Goal: Task Accomplishment & Management: Complete application form

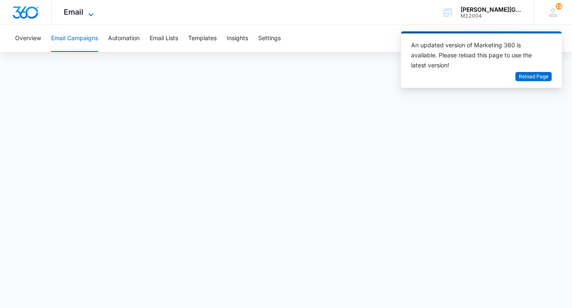
click at [77, 16] on span "Email" at bounding box center [74, 12] width 20 height 9
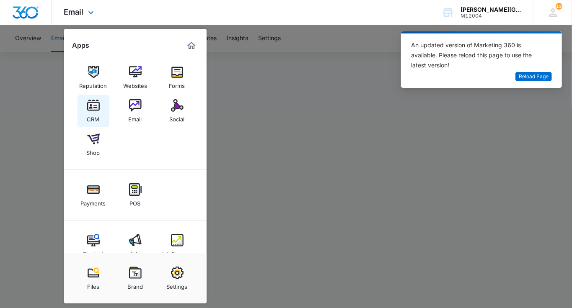
click at [93, 109] on img at bounding box center [93, 105] width 13 height 13
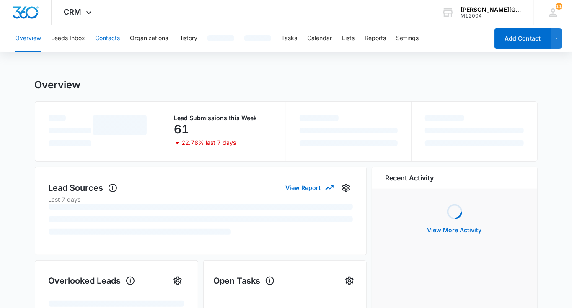
click at [106, 40] on button "Contacts" at bounding box center [107, 38] width 25 height 27
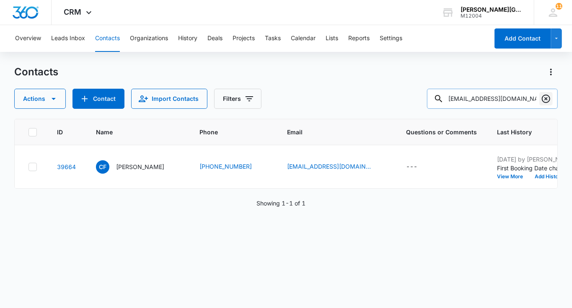
click at [544, 99] on icon "Clear" at bounding box center [546, 99] width 10 height 10
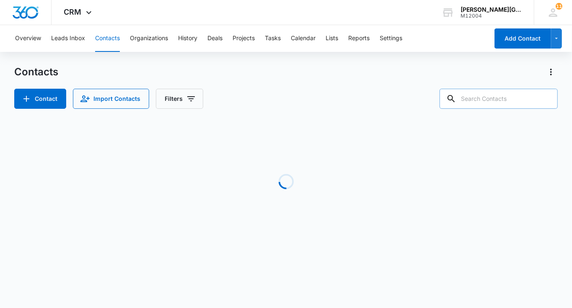
paste input "[EMAIL_ADDRESS][DOMAIN_NAME]"
type input "[EMAIL_ADDRESS][DOMAIN_NAME]"
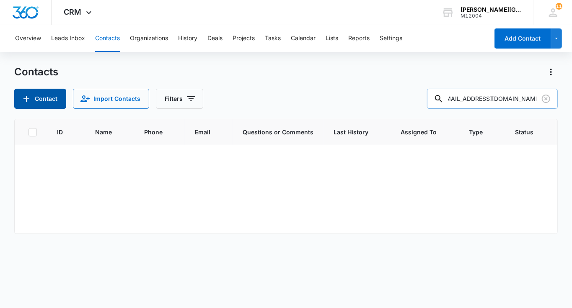
scroll to position [0, 0]
click at [54, 98] on button "Contact" at bounding box center [40, 99] width 52 height 20
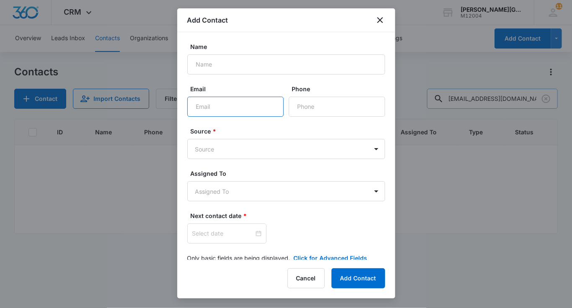
click at [241, 109] on input "Email" at bounding box center [235, 107] width 96 height 20
paste input "[EMAIL_ADDRESS][DOMAIN_NAME]"
type input "[EMAIL_ADDRESS][DOMAIN_NAME]"
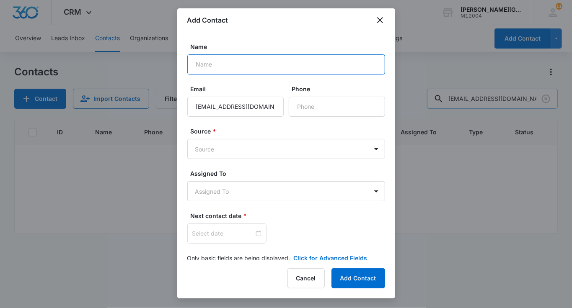
click at [199, 57] on input "Name" at bounding box center [286, 64] width 198 height 20
paste input "[PERSON_NAME]"
type input "[PERSON_NAME]"
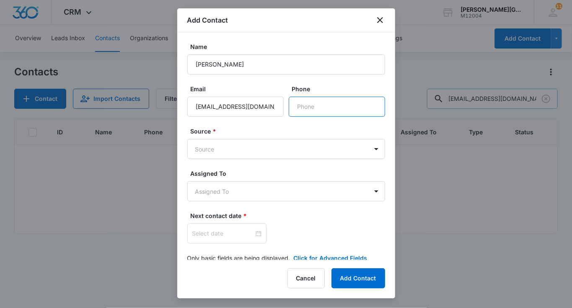
click at [296, 100] on input "Phone" at bounding box center [337, 107] width 96 height 20
paste input "[PHONE_NUMBER]"
type input "[PHONE_NUMBER]"
click at [241, 144] on body "CRM Apps Reputation Websites Forms CRM Email Social Shop Payments POS Content A…" at bounding box center [286, 154] width 572 height 308
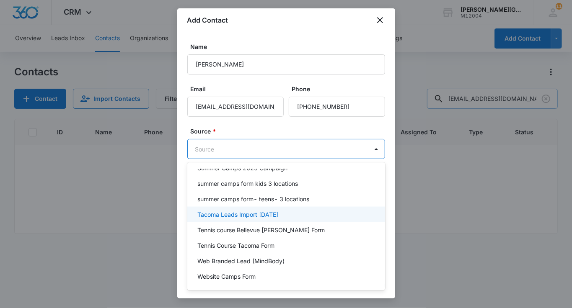
scroll to position [688, 0]
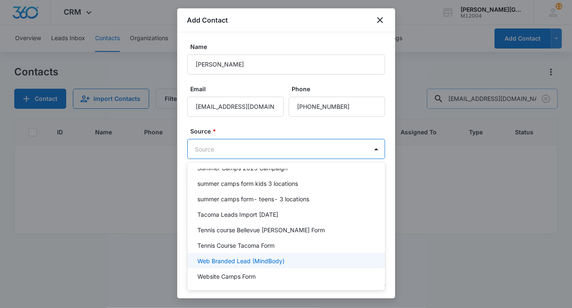
click at [240, 257] on p "Web Branded Lead (MindBody)" at bounding box center [240, 261] width 87 height 9
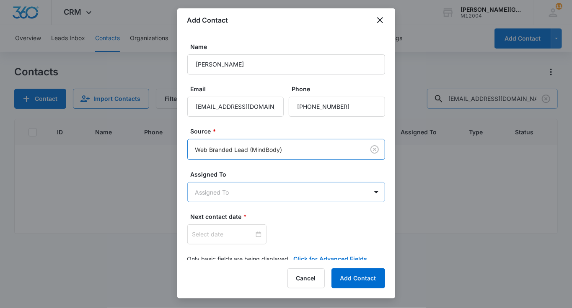
click at [228, 192] on body "CRM Apps Reputation Websites Forms CRM Email Social Shop Payments POS Content A…" at bounding box center [286, 154] width 572 height 308
type input "у"
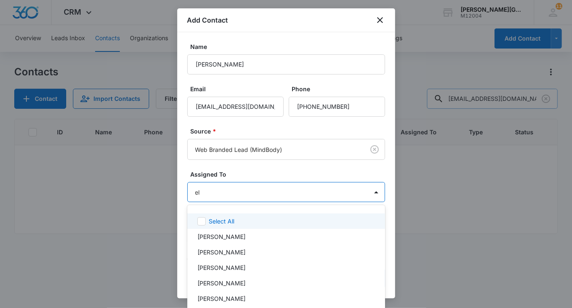
type input "[PERSON_NAME]"
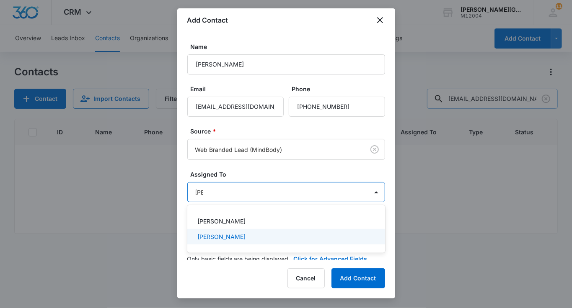
click at [236, 238] on p "[PERSON_NAME]" at bounding box center [221, 237] width 48 height 9
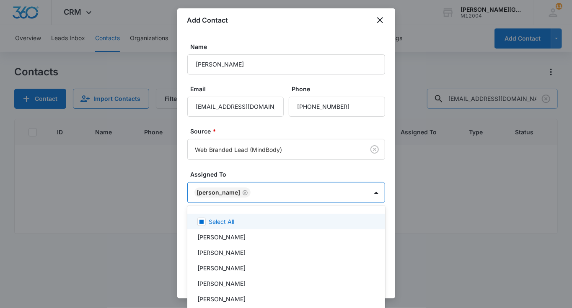
click at [245, 176] on div at bounding box center [286, 154] width 572 height 308
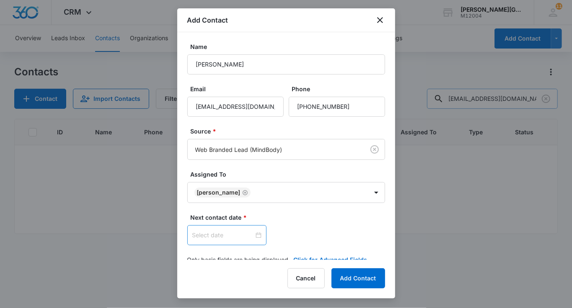
click at [211, 240] on div at bounding box center [226, 235] width 79 height 20
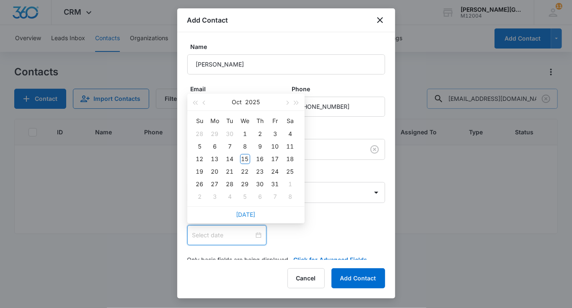
click at [242, 214] on link "[DATE]" at bounding box center [245, 214] width 19 height 7
type input "[DATE]"
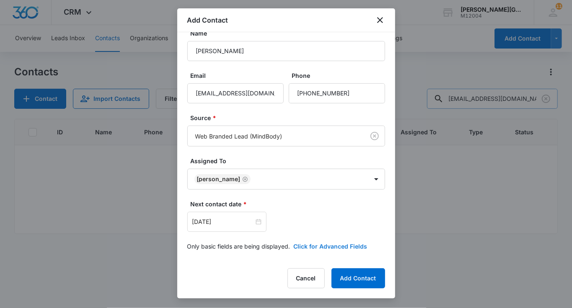
click at [312, 245] on button "Click for Advanced Fields" at bounding box center [331, 246] width 74 height 9
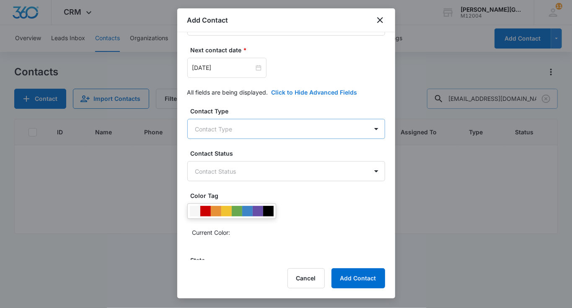
scroll to position [218, 0]
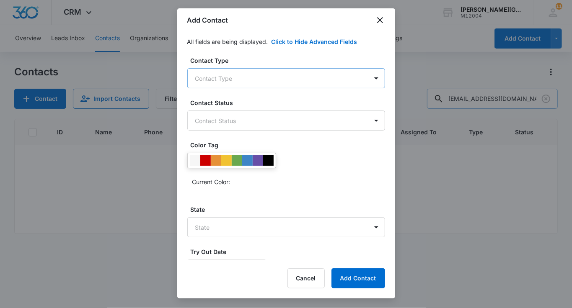
click at [262, 80] on body "CRM Apps Reputation Websites Forms CRM Email Social Shop Payments POS Content A…" at bounding box center [286, 154] width 572 height 308
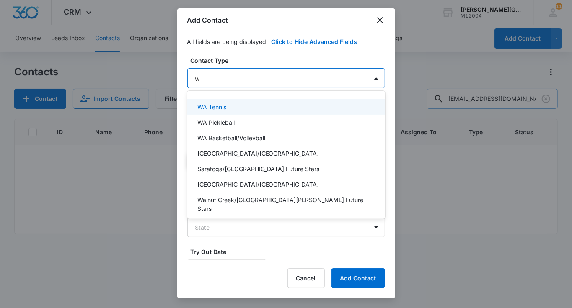
type input "wa"
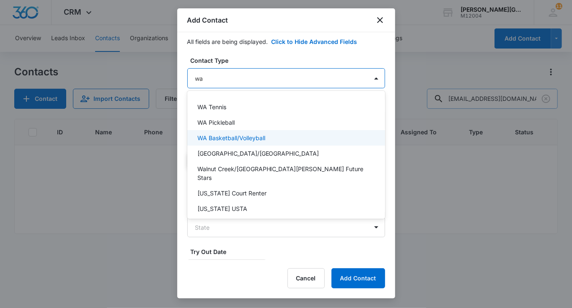
click at [230, 144] on div "WA Basketball/Volleyball" at bounding box center [286, 138] width 198 height 16
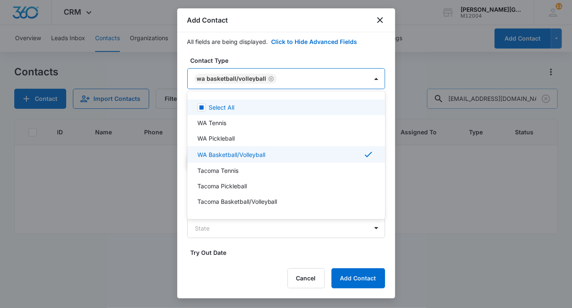
click at [269, 78] on div at bounding box center [286, 154] width 572 height 308
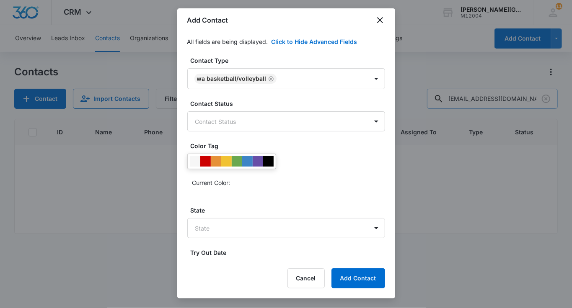
click at [269, 78] on icon "Remove WA Basketball/Volleyball" at bounding box center [271, 79] width 6 height 6
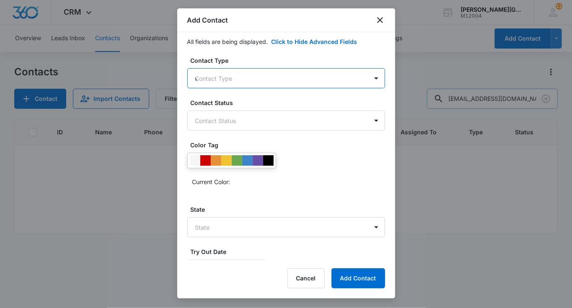
type input "wa"
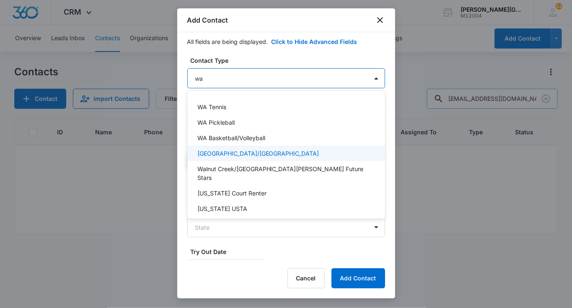
click at [246, 152] on p "[GEOGRAPHIC_DATA]/[GEOGRAPHIC_DATA]" at bounding box center [258, 153] width 122 height 9
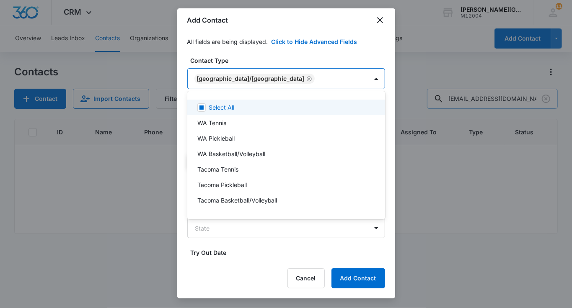
click at [252, 67] on div at bounding box center [286, 154] width 572 height 308
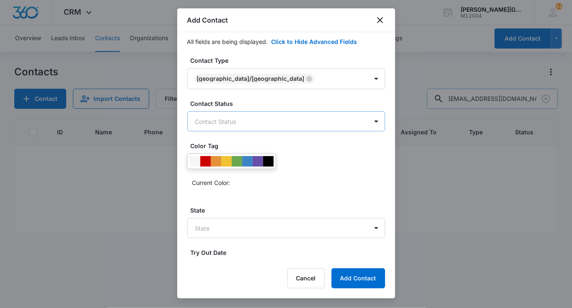
click at [235, 124] on body "CRM Apps Reputation Websites Forms CRM Email Social Shop Payments POS Content A…" at bounding box center [286, 154] width 572 height 308
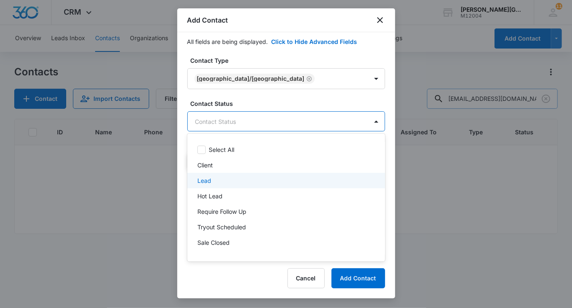
click at [212, 182] on div "Lead" at bounding box center [285, 180] width 176 height 9
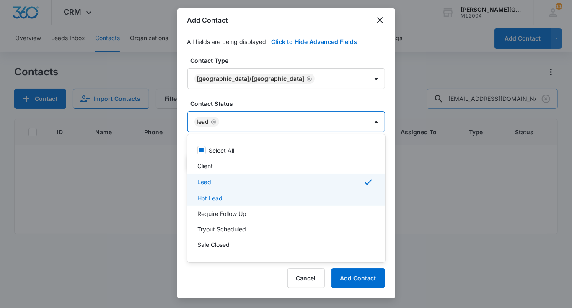
click at [224, 212] on p "Require Follow Up" at bounding box center [221, 214] width 49 height 9
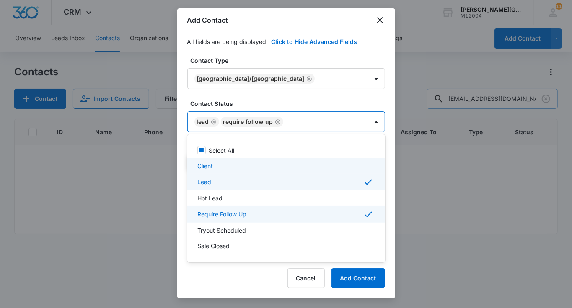
click at [266, 107] on div at bounding box center [286, 154] width 572 height 308
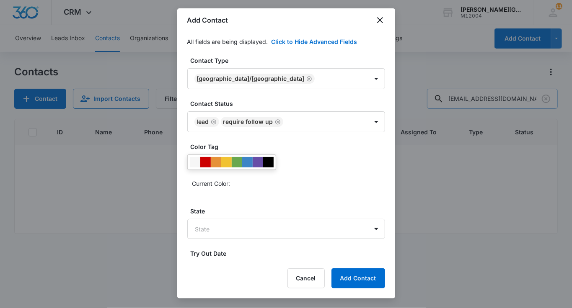
scroll to position [284, 0]
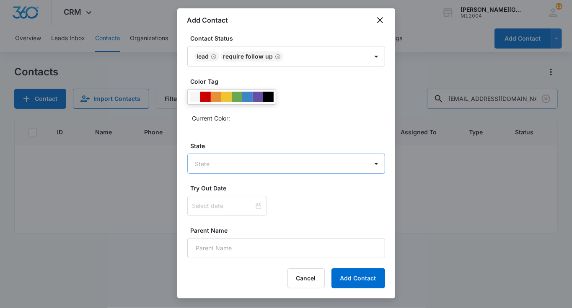
click at [219, 153] on body "CRM Apps Reputation Websites Forms CRM Email Social Shop Payments POS Content A…" at bounding box center [286, 154] width 572 height 308
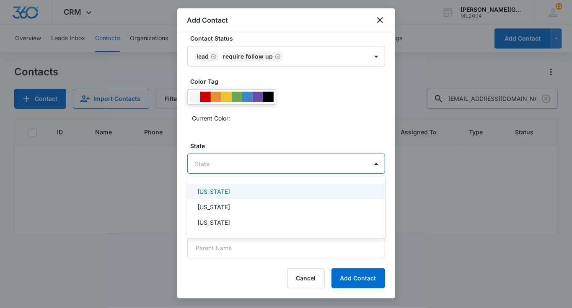
click at [220, 197] on div "[US_STATE]" at bounding box center [286, 192] width 198 height 16
click at [221, 163] on body "CRM Apps Reputation Websites Forms CRM Email Social Shop Payments POS Content A…" at bounding box center [286, 154] width 572 height 308
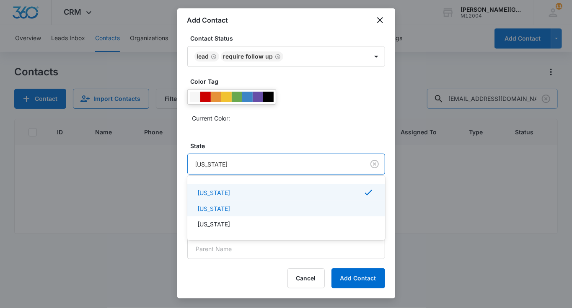
click at [220, 207] on p "[US_STATE]" at bounding box center [213, 209] width 33 height 9
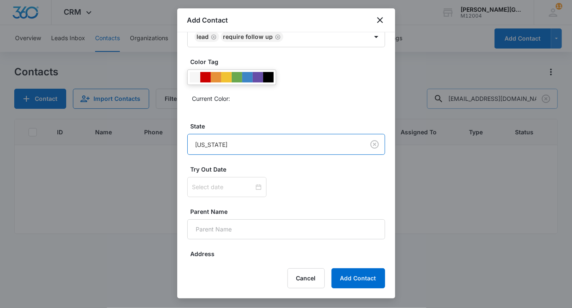
scroll to position [301, 0]
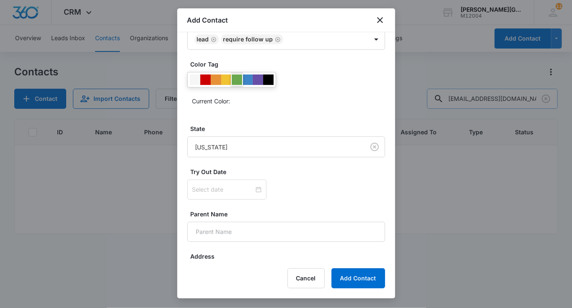
click at [238, 80] on div at bounding box center [237, 80] width 10 height 10
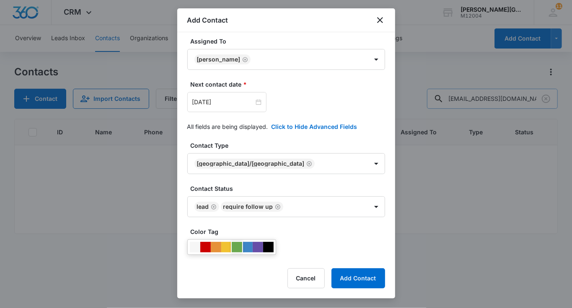
scroll to position [133, 0]
click at [225, 102] on input "[DATE]" at bounding box center [223, 102] width 62 height 9
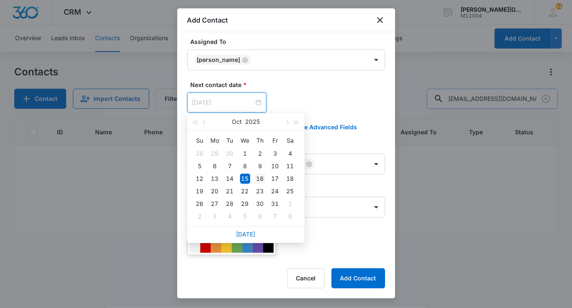
type input "[DATE]"
click at [262, 175] on div "16" at bounding box center [260, 179] width 10 height 10
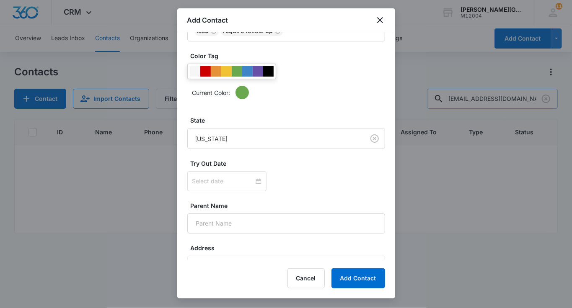
scroll to position [317, 0]
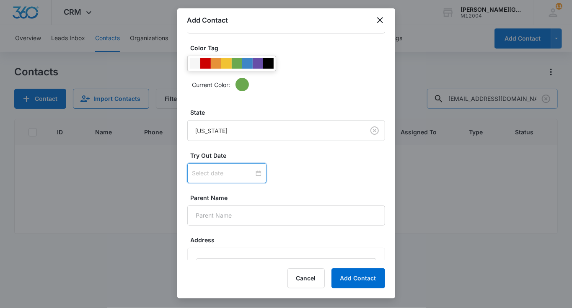
click at [214, 169] on input at bounding box center [223, 173] width 62 height 9
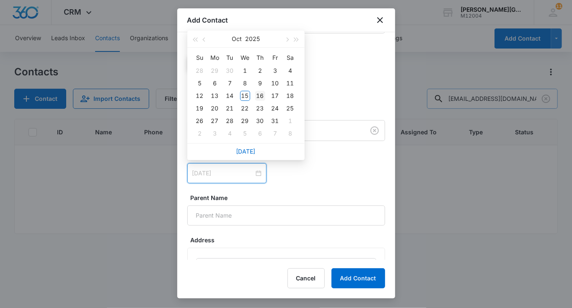
type input "[DATE]"
click at [256, 97] on div "16" at bounding box center [260, 96] width 10 height 10
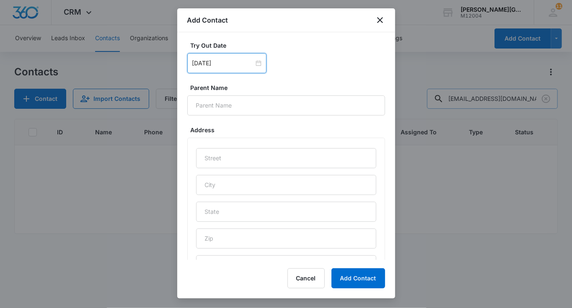
scroll to position [446, 0]
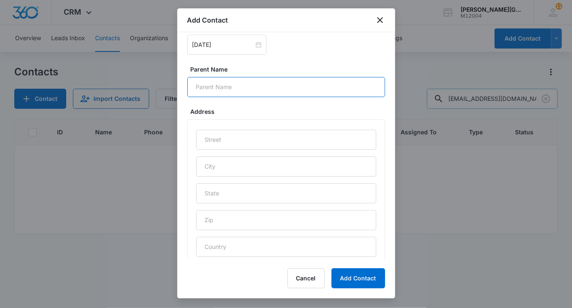
click at [237, 86] on input "Parent Name" at bounding box center [286, 87] width 198 height 20
type input "[PERSON_NAME]"
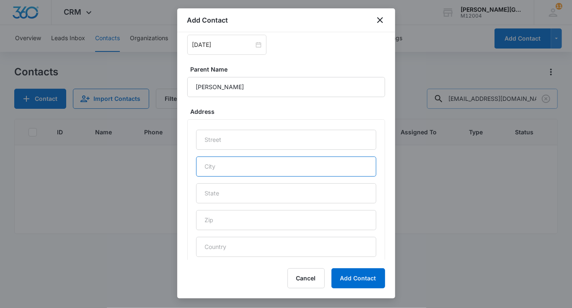
click at [223, 165] on input "text" at bounding box center [286, 167] width 180 height 20
type input "Alamo"
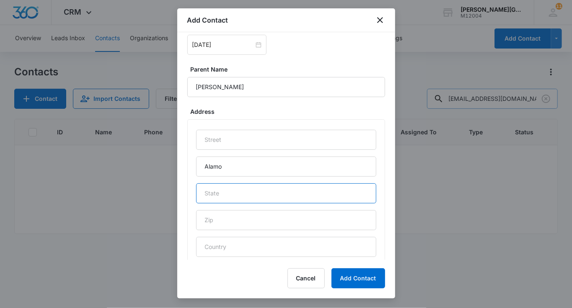
click at [212, 189] on input "text" at bounding box center [286, 194] width 180 height 20
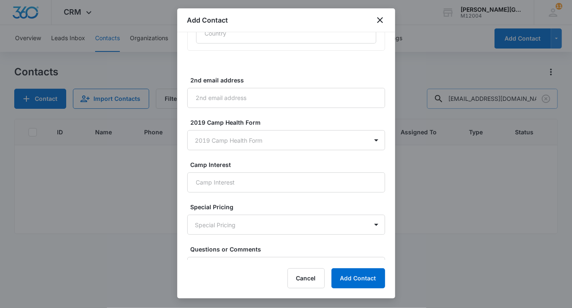
scroll to position [702, 0]
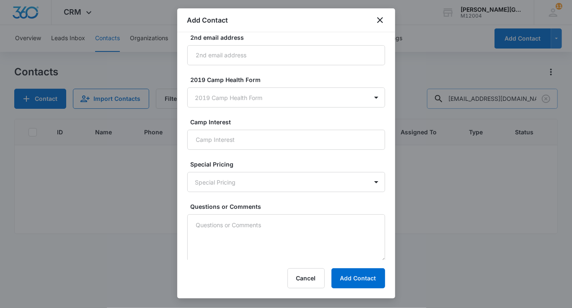
type input "CA"
click at [211, 234] on textarea "Questions or Comments" at bounding box center [286, 239] width 198 height 48
click at [204, 225] on textarea "~3UTR" at bounding box center [286, 239] width 198 height 48
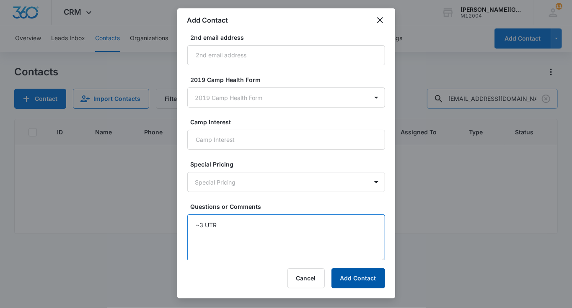
type textarea "~3 UTR"
click at [377, 272] on button "Add Contact" at bounding box center [358, 279] width 54 height 20
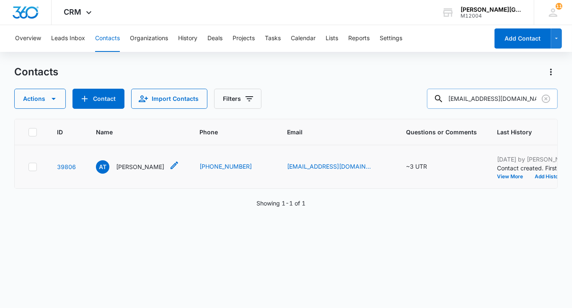
click at [126, 165] on p "[PERSON_NAME]" at bounding box center [140, 167] width 48 height 9
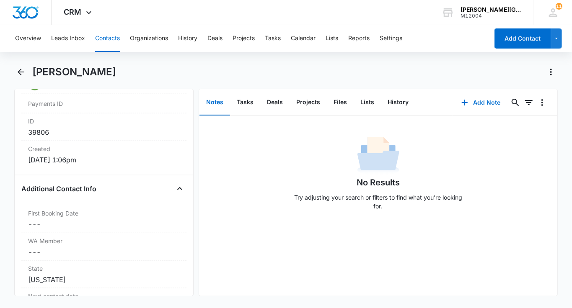
scroll to position [602, 0]
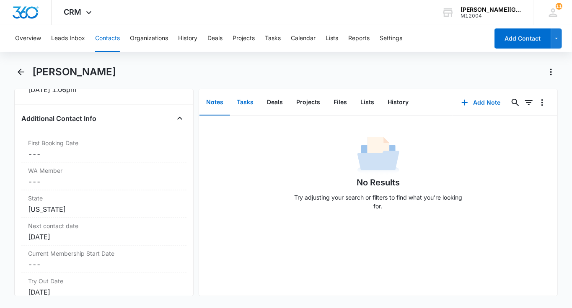
click at [238, 102] on button "Tasks" at bounding box center [245, 103] width 30 height 26
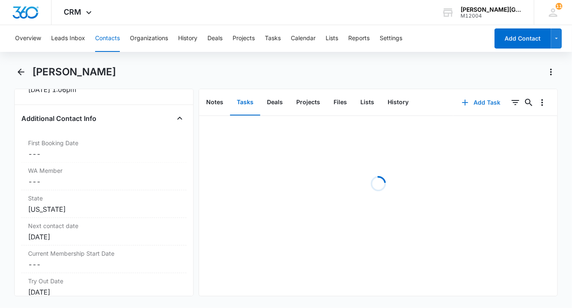
click at [472, 101] on button "Add Task" at bounding box center [480, 103] width 55 height 20
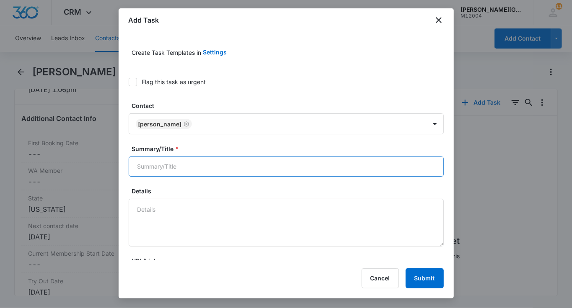
click at [212, 158] on input "Summary/Title *" at bounding box center [286, 167] width 315 height 20
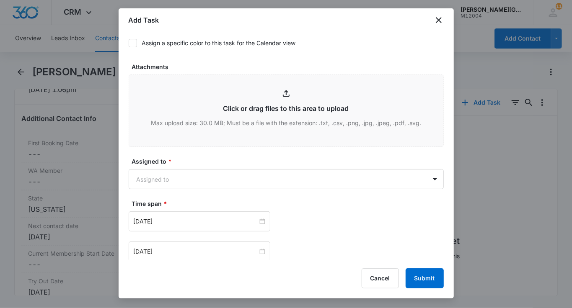
scroll to position [386, 0]
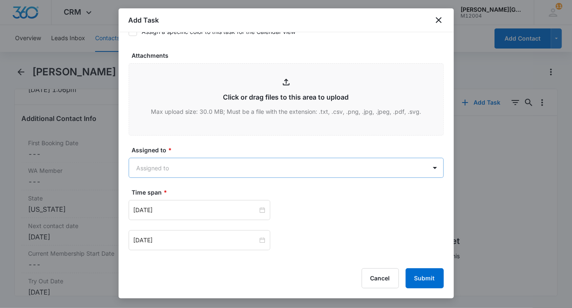
type input "follow up"
click at [208, 166] on body "CRM Apps Reputation Websites Forms CRM Email Social Shop Payments POS Content A…" at bounding box center [286, 154] width 572 height 308
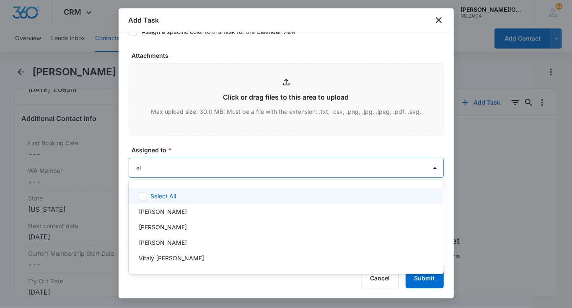
type input "[PERSON_NAME]"
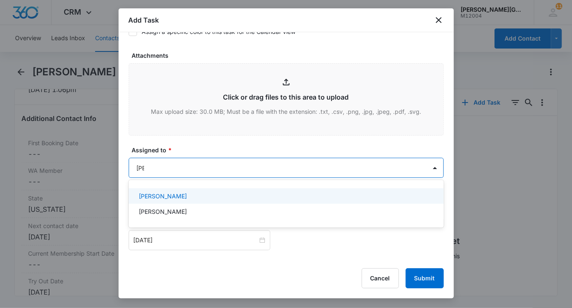
click at [195, 196] on div "[PERSON_NAME]" at bounding box center [285, 196] width 293 height 9
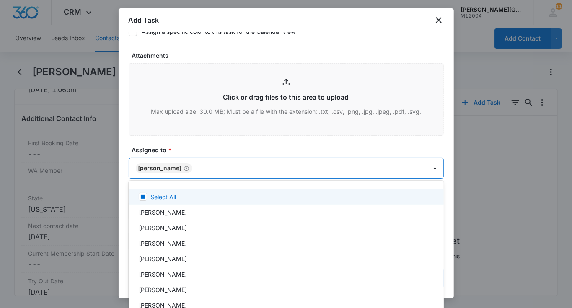
click at [219, 145] on div at bounding box center [286, 154] width 572 height 308
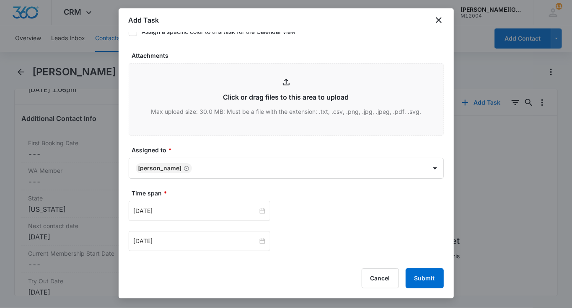
scroll to position [484, 0]
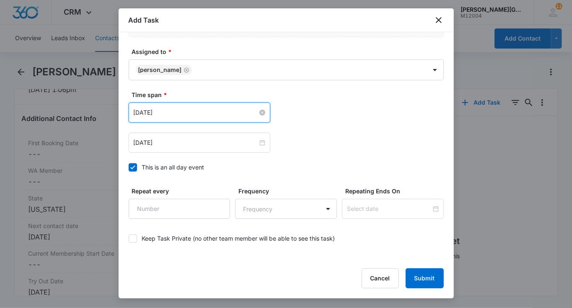
click at [164, 115] on input "[DATE]" at bounding box center [196, 112] width 124 height 9
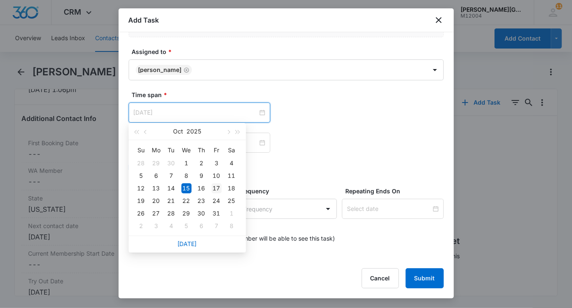
type input "[DATE]"
click at [212, 187] on div "17" at bounding box center [217, 189] width 10 height 10
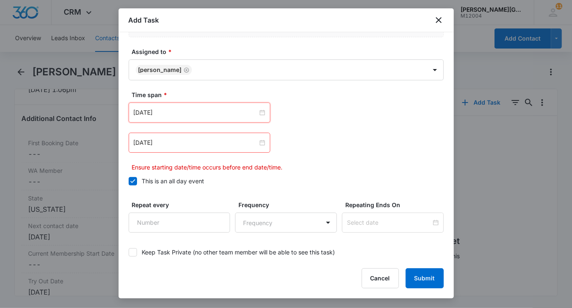
click at [173, 148] on div "[DATE]" at bounding box center [200, 143] width 142 height 20
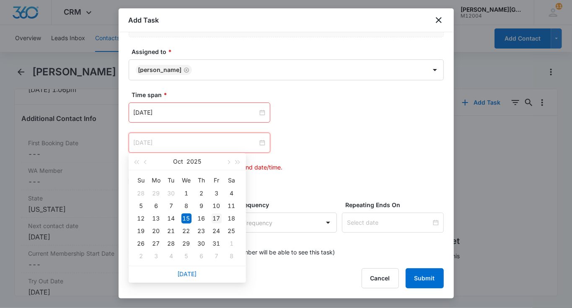
type input "[DATE]"
click at [219, 216] on div "17" at bounding box center [217, 219] width 10 height 10
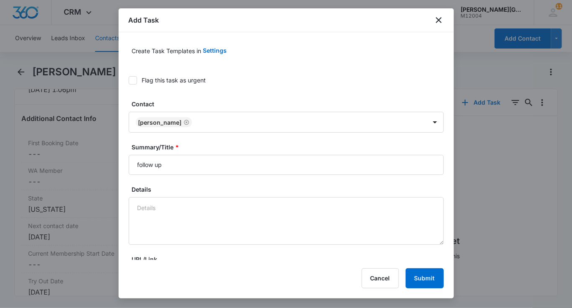
scroll to position [0, 0]
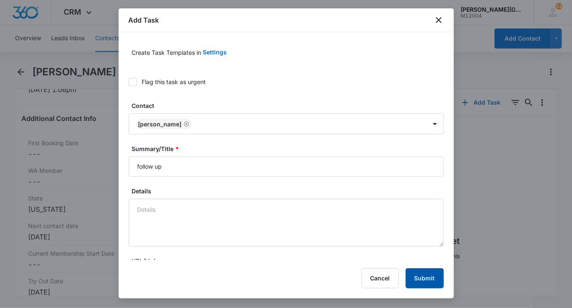
click at [426, 275] on button "Submit" at bounding box center [425, 279] width 38 height 20
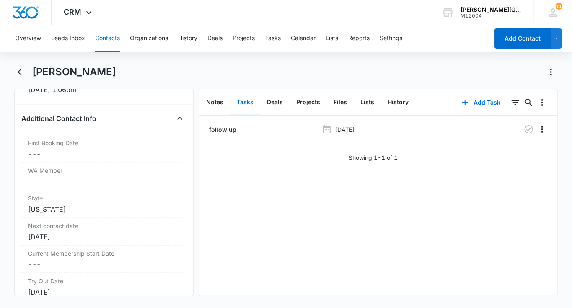
click at [109, 36] on button "Contacts" at bounding box center [107, 38] width 25 height 27
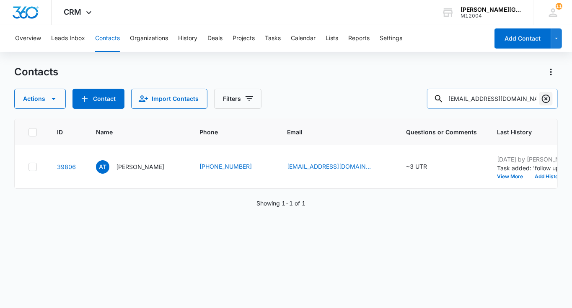
click at [546, 99] on icon "Clear" at bounding box center [546, 99] width 8 height 8
